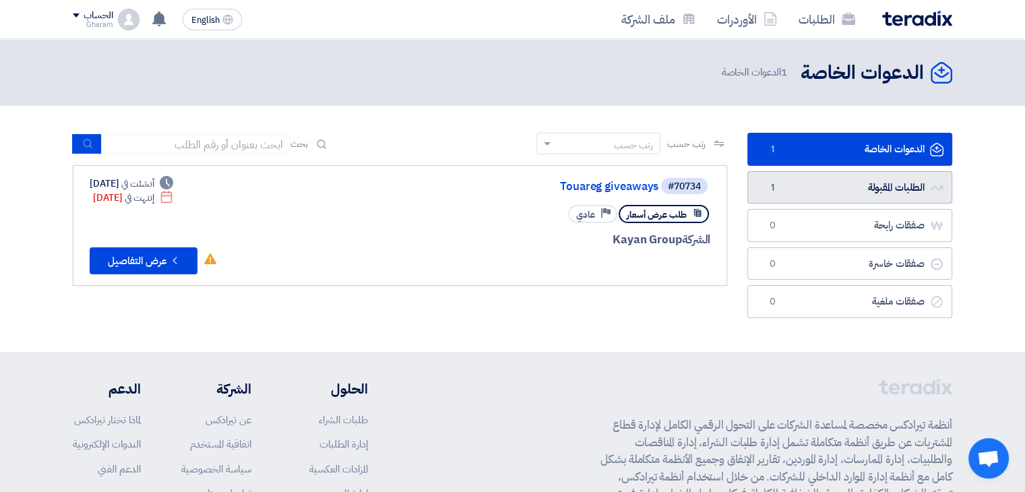
click at [811, 186] on link "الطلبات المقبولة الطلبات المقبولة 1" at bounding box center [849, 187] width 205 height 33
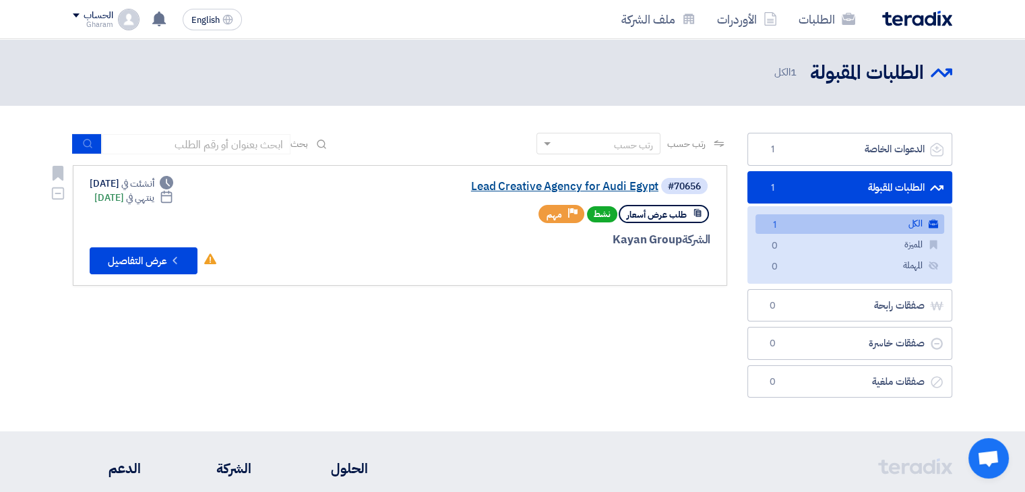
click at [553, 187] on link "Lead Creative Agency for Audi Egypt" at bounding box center [524, 187] width 270 height 12
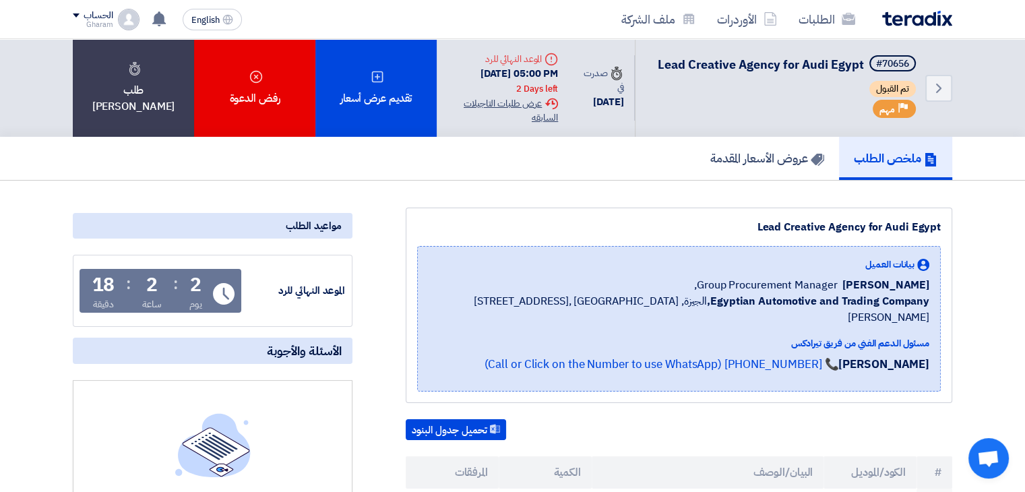
click at [503, 122] on div "Extension History عرض طلبات التاجيلات السابقه" at bounding box center [502, 110] width 111 height 28
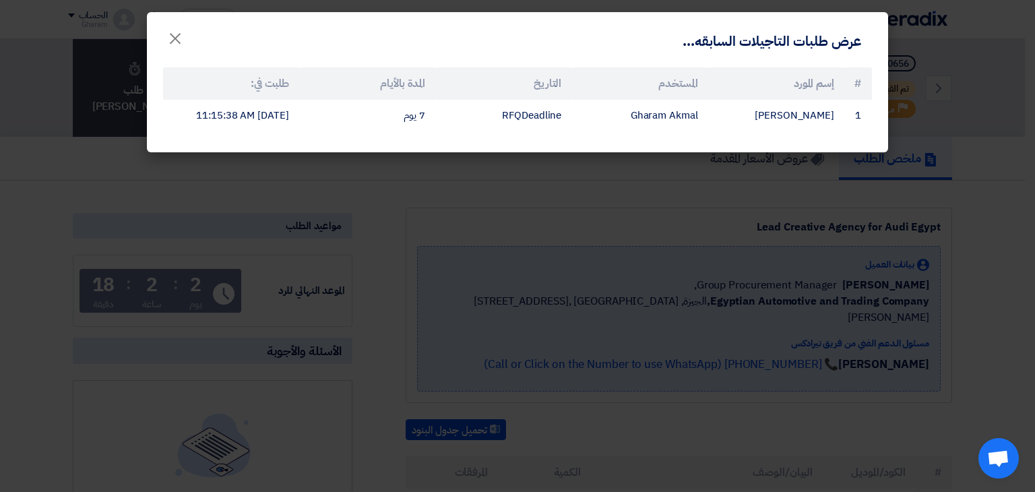
click at [325, 226] on modal-container "عرض طلبات التاجيلات السابقه... × # إسم المورد المستخدم التاريخ المدة بالأيام طل…" at bounding box center [517, 246] width 1035 height 492
